Goal: Information Seeking & Learning: Learn about a topic

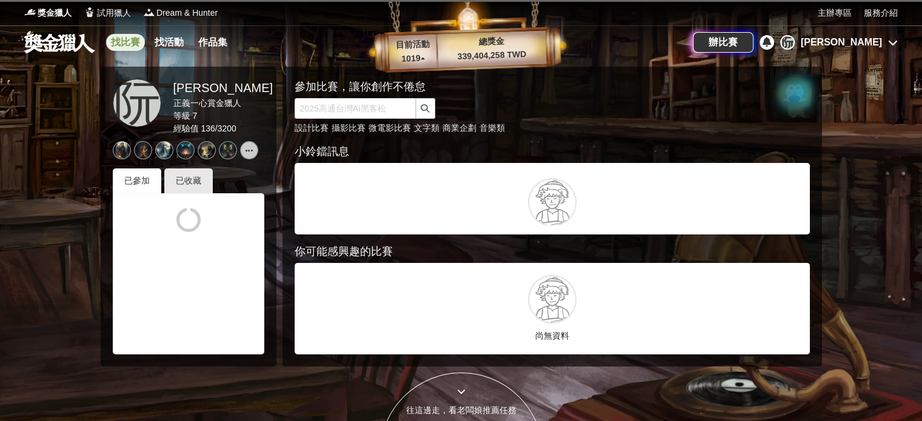
click at [121, 38] on link "找比賽" at bounding box center [125, 42] width 39 height 17
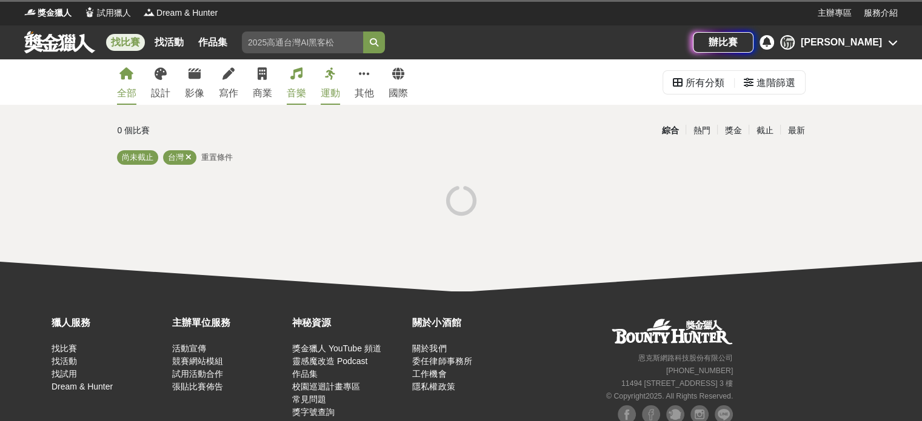
click at [301, 83] on link "音樂" at bounding box center [296, 81] width 19 height 45
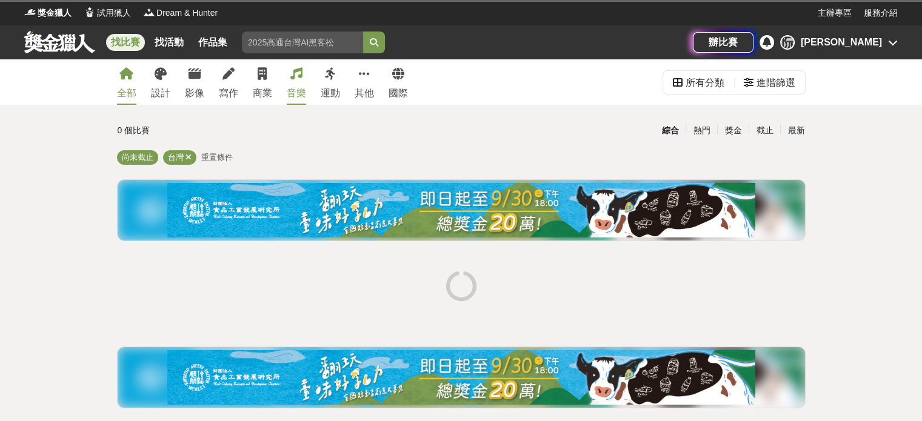
click at [289, 78] on link "音樂" at bounding box center [296, 81] width 19 height 45
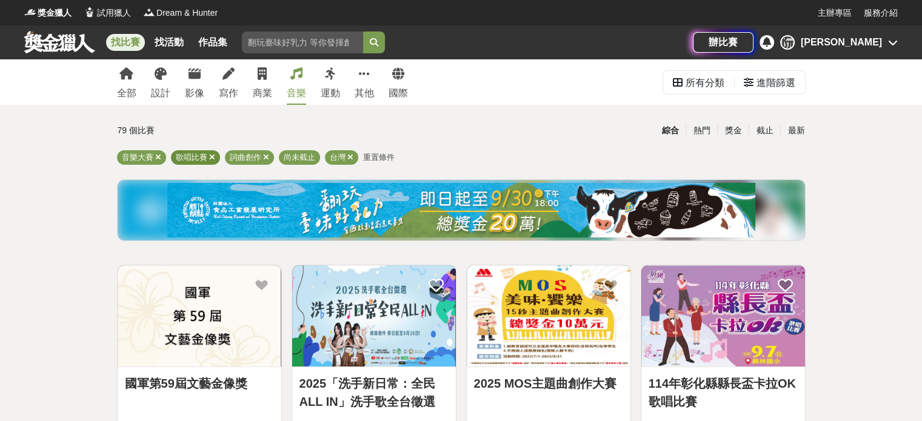
click at [213, 158] on icon at bounding box center [212, 157] width 6 height 8
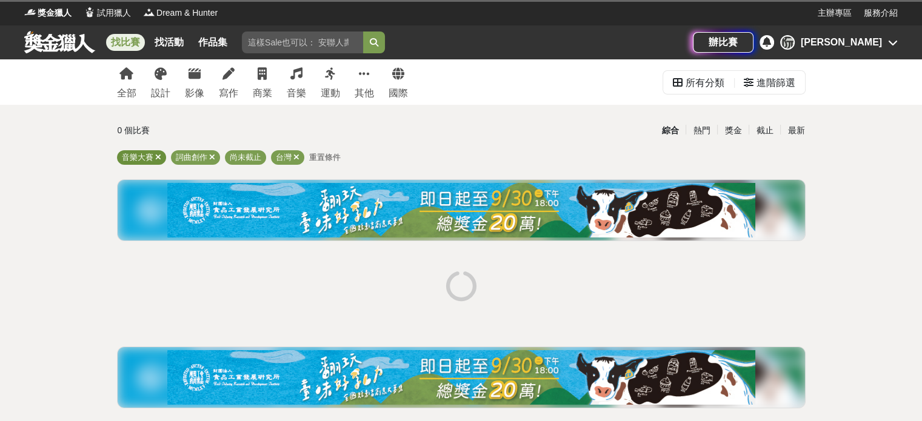
click at [155, 159] on icon at bounding box center [158, 157] width 6 height 8
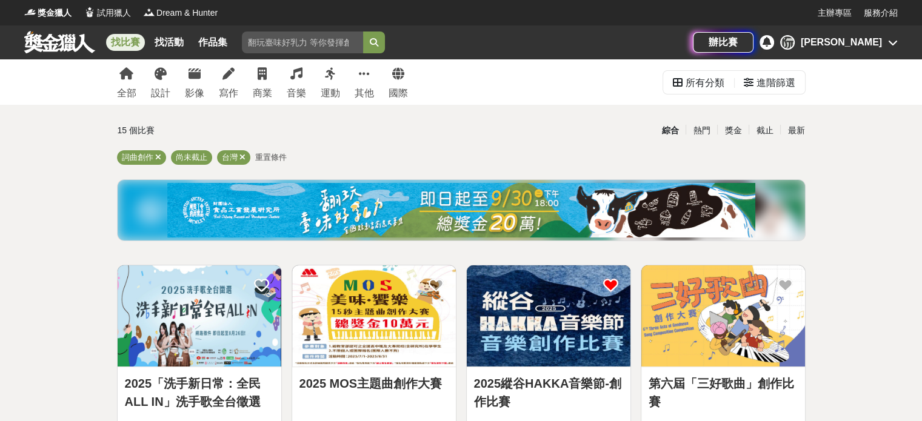
scroll to position [61, 0]
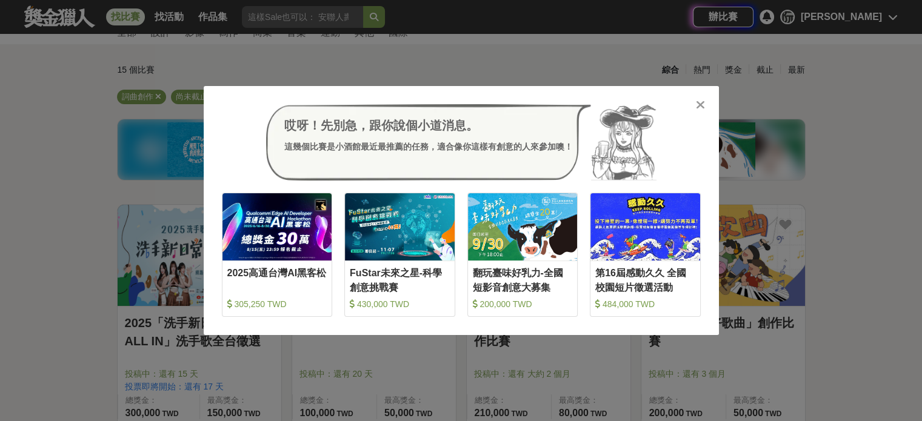
click at [700, 104] on icon at bounding box center [700, 105] width 9 height 12
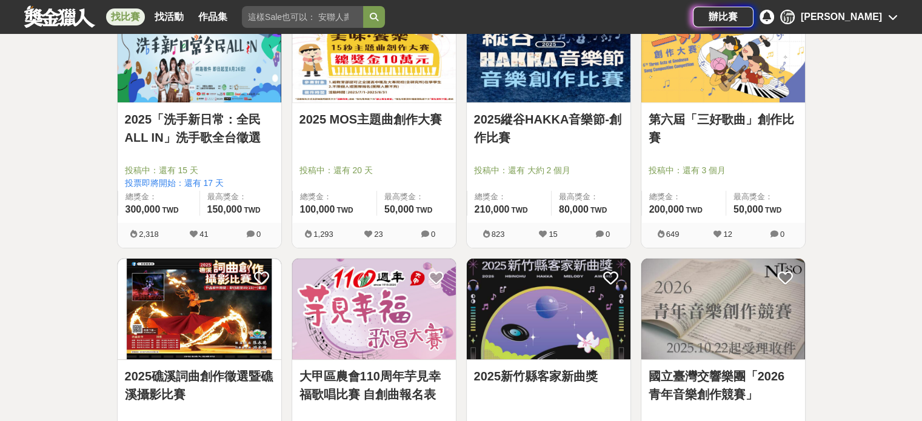
scroll to position [121, 0]
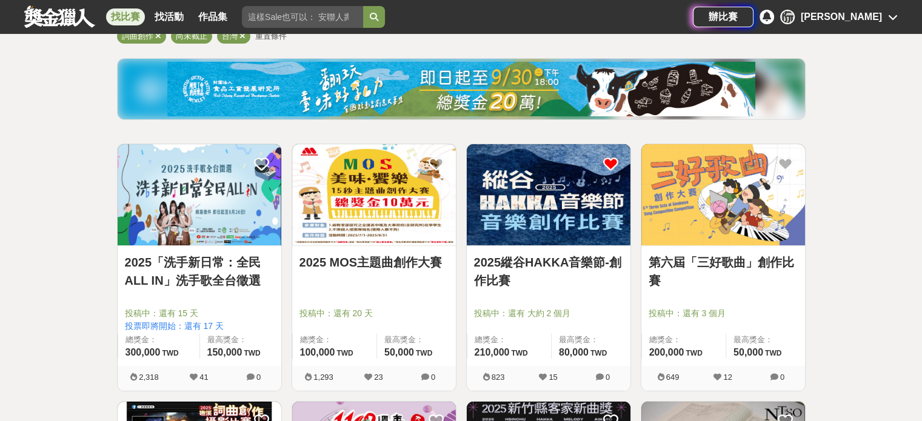
click at [209, 210] on img at bounding box center [200, 194] width 164 height 101
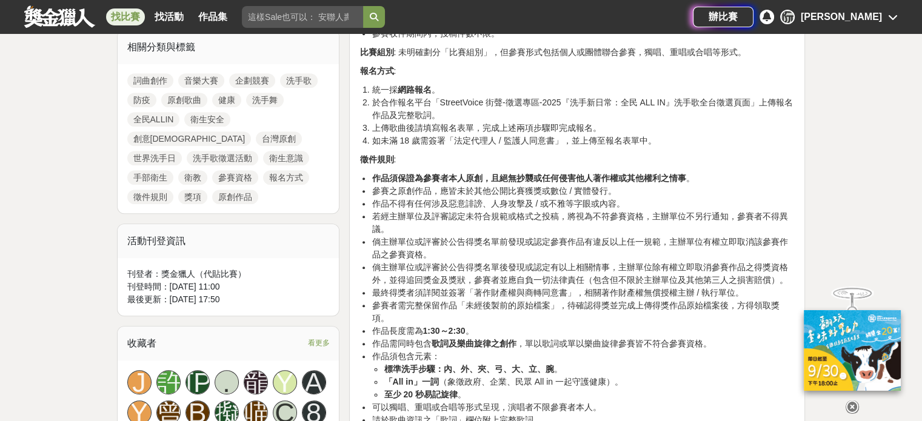
scroll to position [667, 0]
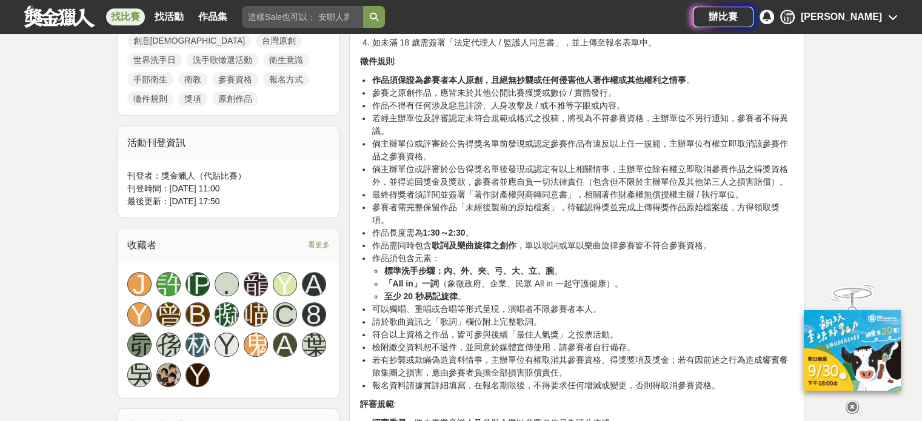
click at [639, 303] on li "可以獨唱、重唱或合唱等形式呈現，演唱者不限參賽者本人。" at bounding box center [582, 309] width 423 height 13
drag, startPoint x: 440, startPoint y: 259, endPoint x: 556, endPoint y: 256, distance: 115.8
click at [556, 265] on li "標準洗手步驟：內、外、夾、弓、大、立、腕 。" at bounding box center [589, 271] width 411 height 13
copy strong "內、外、夾、弓、大、立、腕"
click at [672, 278] on li "「All in」一詞 （象徵政府、企業、民眾 All in 一起守護健康）。" at bounding box center [589, 284] width 411 height 13
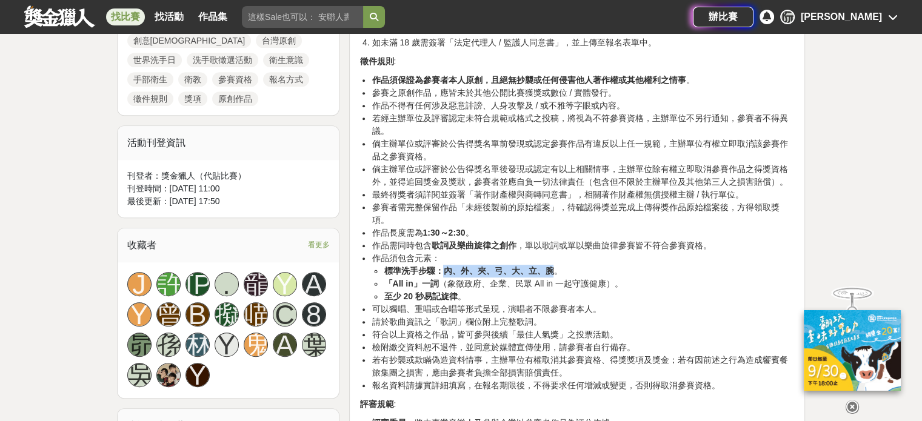
drag, startPoint x: 444, startPoint y: 258, endPoint x: 551, endPoint y: 259, distance: 107.3
click at [551, 266] on strong "標準洗手步驟：內、外、夾、弓、大、立、腕" at bounding box center [469, 271] width 170 height 10
copy strong "內、外、夾、弓、大、立、腕"
drag, startPoint x: 393, startPoint y: 271, endPoint x: 411, endPoint y: 271, distance: 18.8
click at [411, 279] on strong "「All in」一詞" at bounding box center [411, 284] width 55 height 10
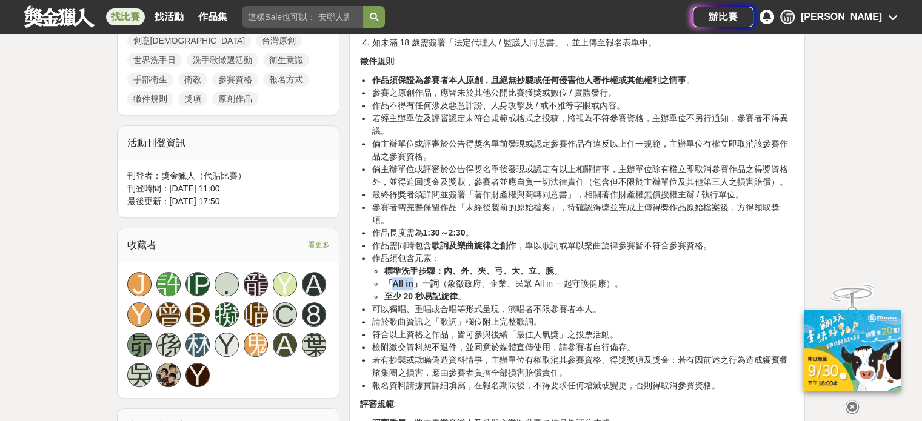
copy strong "All in"
